Goal: Information Seeking & Learning: Learn about a topic

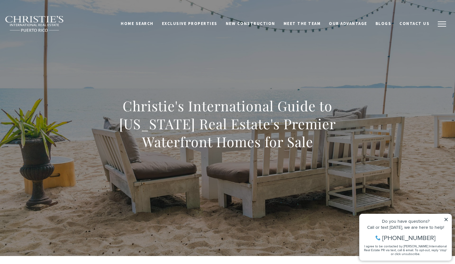
click at [437, 22] on button "button" at bounding box center [442, 24] width 17 height 19
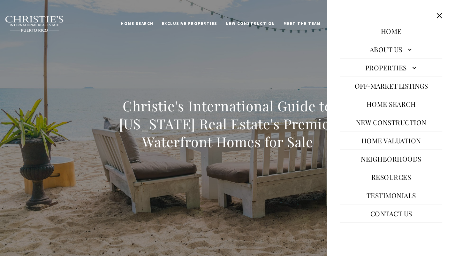
click at [392, 68] on link "Properties" at bounding box center [391, 67] width 102 height 15
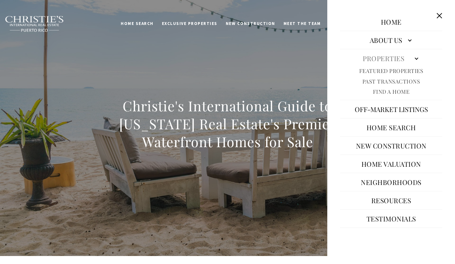
click at [392, 93] on link "Find A Home" at bounding box center [391, 91] width 37 height 7
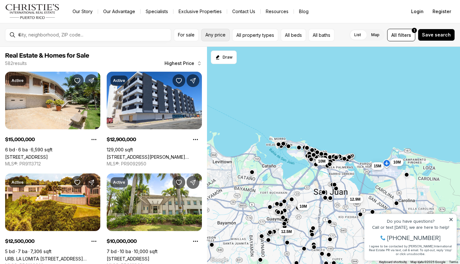
click at [222, 35] on span "Any price" at bounding box center [215, 34] width 20 height 5
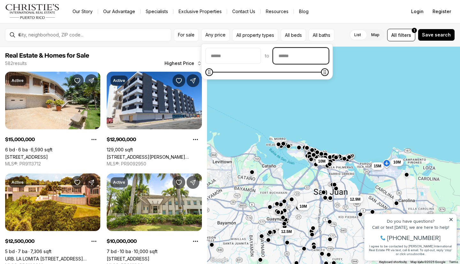
click at [290, 57] on input "priceMax" at bounding box center [300, 55] width 55 height 15
type input "********"
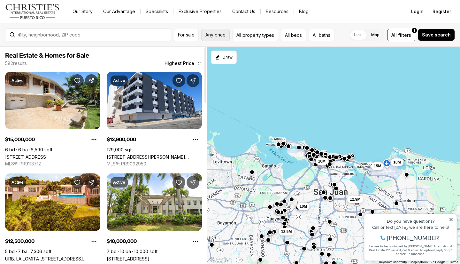
click at [217, 32] on span "Any price" at bounding box center [215, 34] width 20 height 5
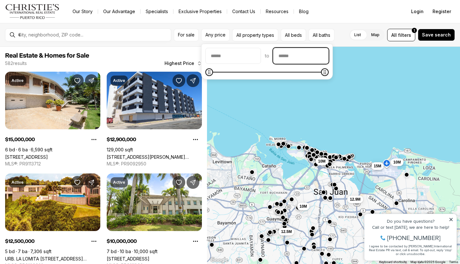
click at [289, 54] on input "priceMax" at bounding box center [300, 55] width 55 height 15
type input "********"
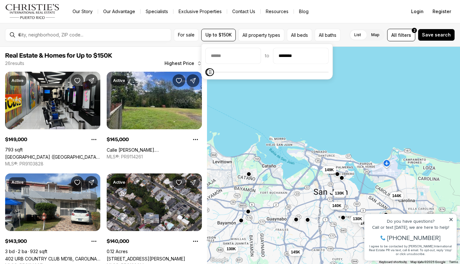
click at [453, 219] on icon at bounding box center [451, 219] width 4 height 4
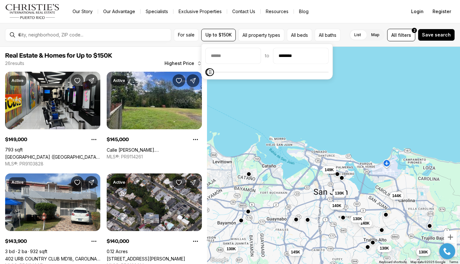
click at [456, 252] on div at bounding box center [447, 251] width 22 height 16
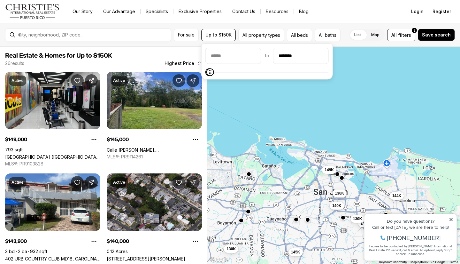
click at [450, 218] on icon at bounding box center [451, 219] width 4 height 4
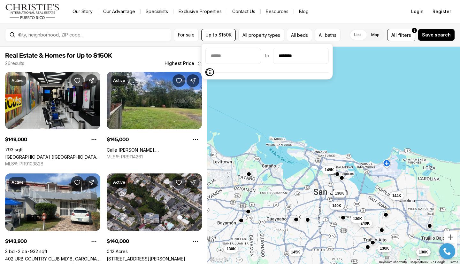
click at [455, 246] on div at bounding box center [447, 251] width 22 height 16
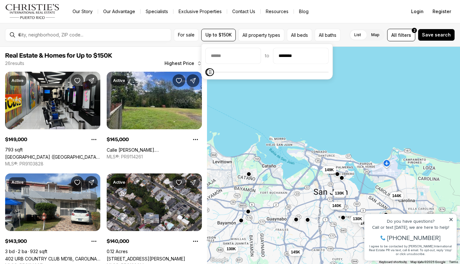
click at [451, 217] on icon at bounding box center [451, 219] width 4 height 4
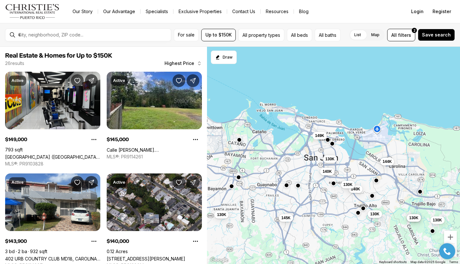
drag, startPoint x: 412, startPoint y: 165, endPoint x: 413, endPoint y: 154, distance: 10.6
click at [413, 154] on div "149K 145K 144K 140K 140K 130K 130K 130K 130K 130K 130K 130K" at bounding box center [333, 155] width 253 height 217
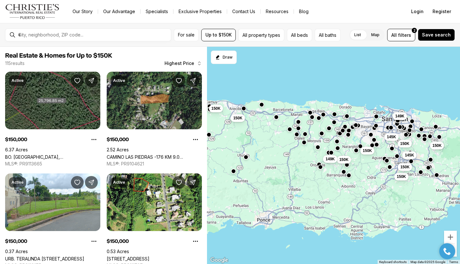
drag, startPoint x: 388, startPoint y: 179, endPoint x: 364, endPoint y: 82, distance: 100.2
click at [364, 82] on div "149K 145K 150K 150K 145K 150K 150K 150K 150K 150K 149K 150K" at bounding box center [333, 155] width 253 height 217
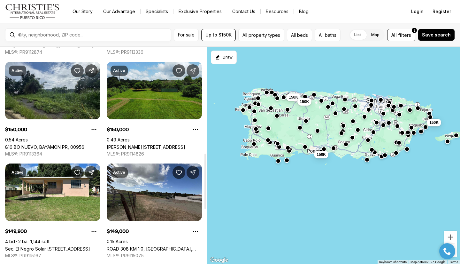
scroll to position [417, 0]
click at [258, 36] on button "All property types" at bounding box center [261, 35] width 46 height 12
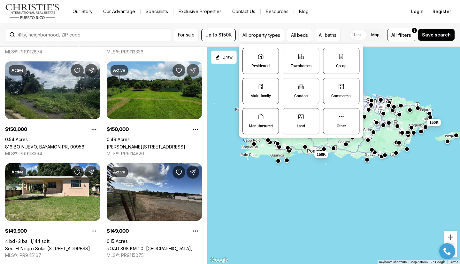
click at [261, 57] on icon at bounding box center [260, 56] width 5 height 5
click at [249, 54] on button "Residential" at bounding box center [246, 51] width 6 height 6
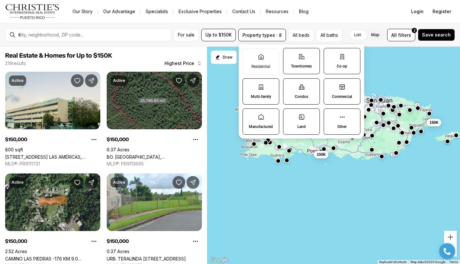
click at [300, 90] on label "Condos" at bounding box center [301, 91] width 37 height 26
click at [290, 85] on button "Condos" at bounding box center [286, 82] width 6 height 6
click at [335, 119] on label "Other" at bounding box center [342, 122] width 37 height 26
click at [330, 115] on button "Other" at bounding box center [327, 112] width 6 height 6
click at [258, 22] on nav "Go to: Homepage Our Story Our Advantage Specialists Exclusive Properties Contac…" at bounding box center [230, 11] width 460 height 23
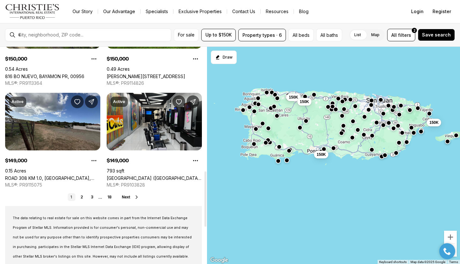
scroll to position [488, 0]
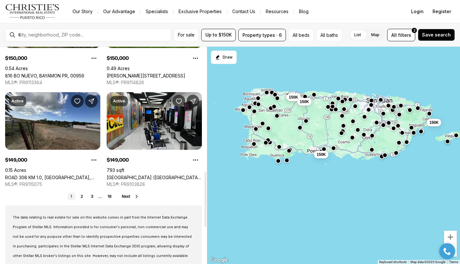
click at [127, 196] on span "Next" at bounding box center [126, 196] width 8 height 4
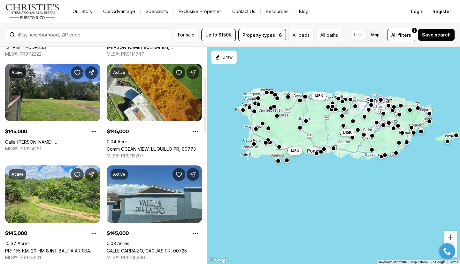
scroll to position [208, 0]
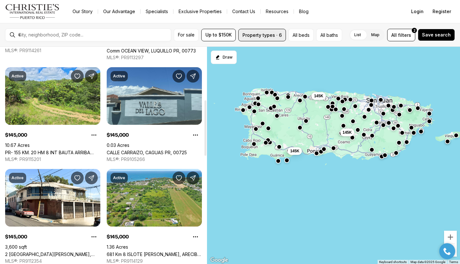
click at [252, 36] on button "Property types · 6" at bounding box center [262, 35] width 48 height 12
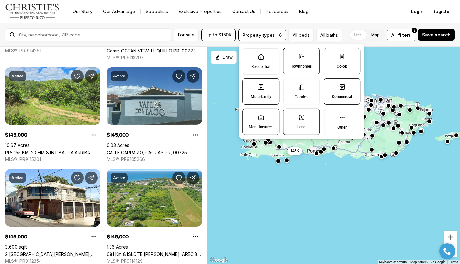
click at [305, 126] on p "Land" at bounding box center [301, 126] width 8 height 5
click at [290, 115] on button "Land" at bounding box center [286, 112] width 6 height 6
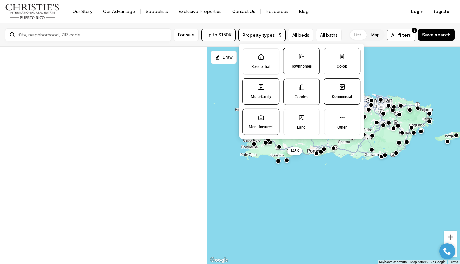
scroll to position [44, 0]
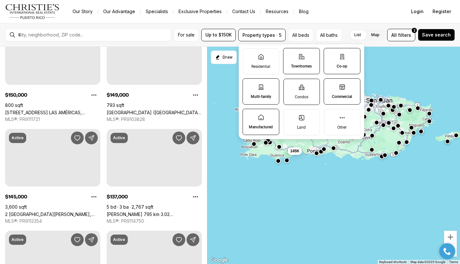
click at [295, 85] on label "Condos" at bounding box center [301, 91] width 36 height 26
click at [290, 85] on button "Condos" at bounding box center [287, 82] width 6 height 6
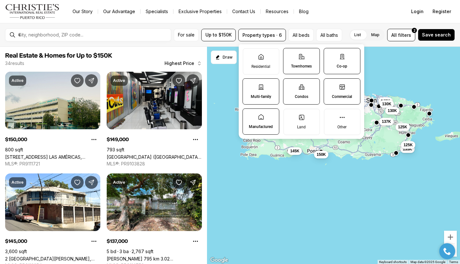
click at [266, 93] on label "Multi-family" at bounding box center [260, 91] width 37 height 26
click at [249, 85] on button "Multi-family" at bounding box center [246, 82] width 6 height 6
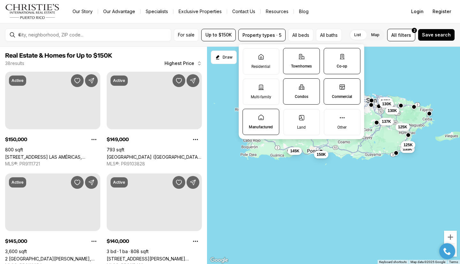
click at [265, 115] on label "Manufactured" at bounding box center [260, 122] width 37 height 26
click at [249, 115] on button "Manufactured" at bounding box center [246, 112] width 6 height 6
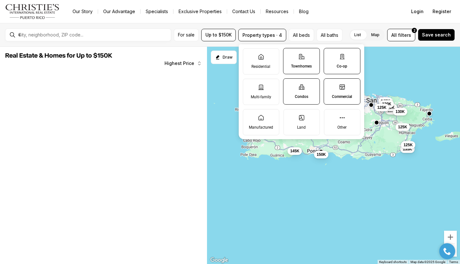
click at [330, 88] on label "Commercial" at bounding box center [342, 91] width 37 height 26
click at [330, 85] on button "Commercial" at bounding box center [327, 82] width 6 height 6
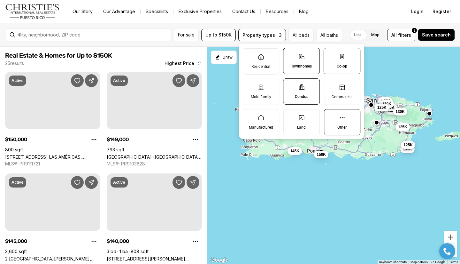
click at [343, 117] on icon at bounding box center [342, 117] width 6 height 6
click at [331, 115] on button "Other" at bounding box center [327, 112] width 6 height 6
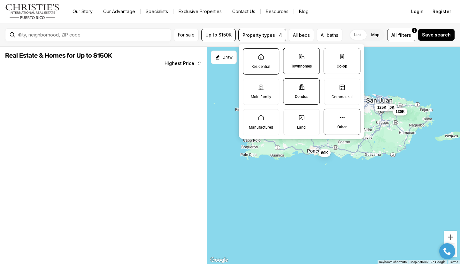
click at [252, 67] on p "Residential" at bounding box center [260, 66] width 19 height 5
click at [250, 55] on button "Residential" at bounding box center [246, 51] width 6 height 6
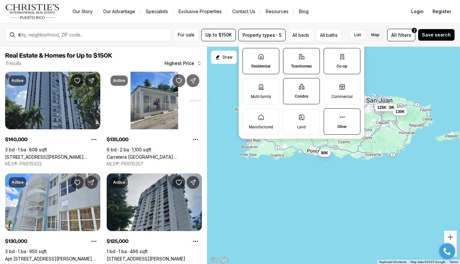
click at [294, 60] on label "Townhomes" at bounding box center [301, 61] width 37 height 26
click at [290, 55] on button "Townhomes" at bounding box center [286, 51] width 6 height 6
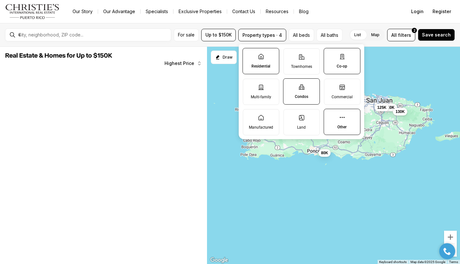
click at [336, 61] on label "Co-op" at bounding box center [342, 61] width 37 height 26
click at [330, 55] on button "Co-op" at bounding box center [327, 51] width 6 height 6
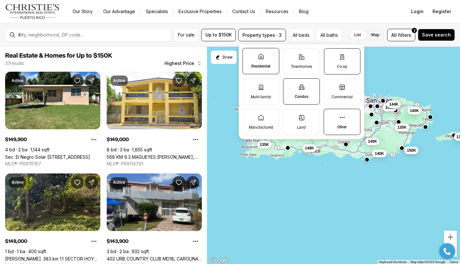
click at [336, 61] on label "Co-op" at bounding box center [342, 61] width 36 height 26
click at [331, 55] on button "Co-op" at bounding box center [327, 51] width 6 height 6
click at [339, 68] on p "Co-op" at bounding box center [342, 66] width 11 height 5
click at [330, 55] on button "Co-op" at bounding box center [327, 51] width 6 height 6
click at [295, 24] on div "For sale Up to $150K Property types · 3 All beds All baths List Map List Map Al…" at bounding box center [230, 35] width 460 height 24
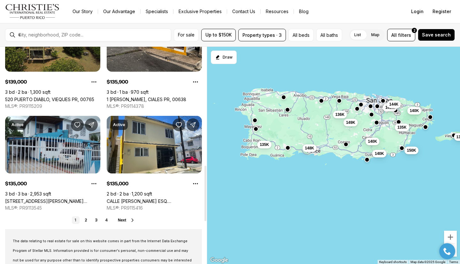
scroll to position [464, 0]
click at [124, 220] on span "Next" at bounding box center [122, 220] width 8 height 4
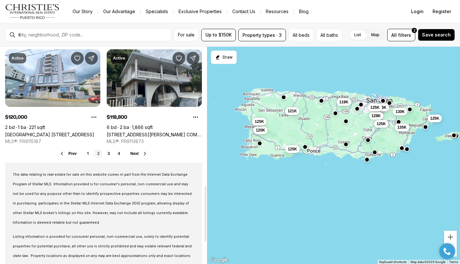
scroll to position [543, 0]
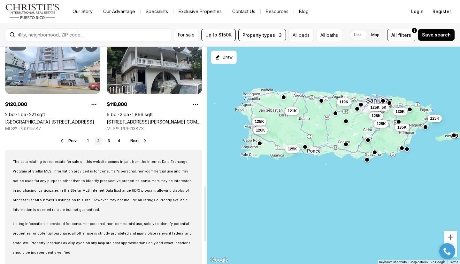
click at [138, 141] on span "Next" at bounding box center [134, 140] width 8 height 4
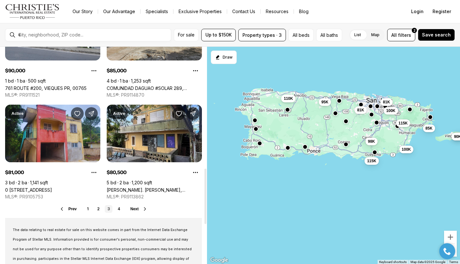
scroll to position [475, 0]
click at [137, 205] on div "Prev 1 2 3 4 Next" at bounding box center [103, 208] width 197 height 8
click at [136, 207] on span "Next" at bounding box center [134, 208] width 8 height 4
